Goal: Transaction & Acquisition: Book appointment/travel/reservation

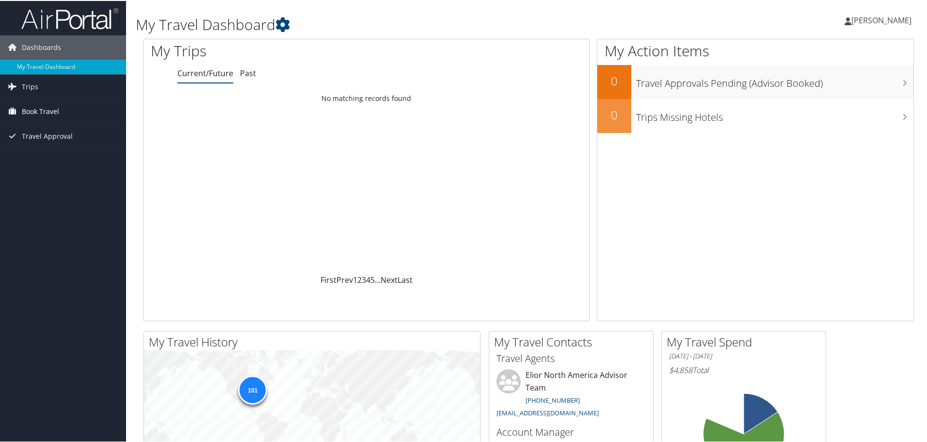
click at [52, 114] on span "Book Travel" at bounding box center [40, 110] width 37 height 24
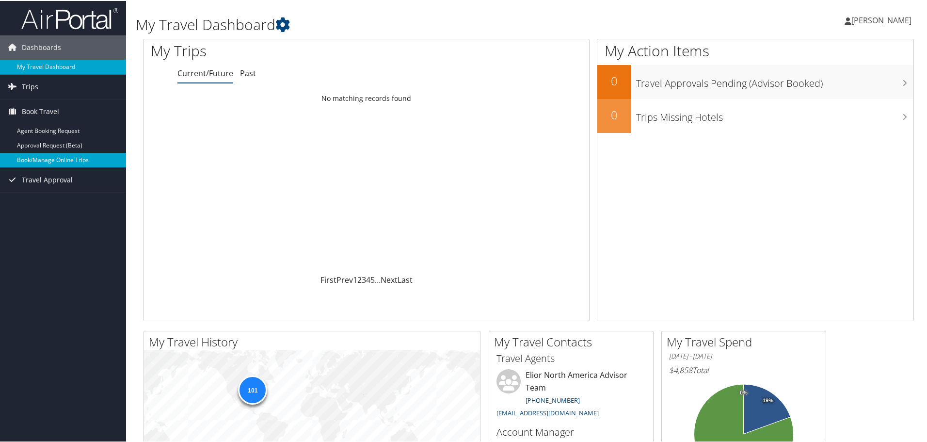
click at [86, 156] on link "Book/Manage Online Trips" at bounding box center [63, 159] width 126 height 15
